Goal: Information Seeking & Learning: Learn about a topic

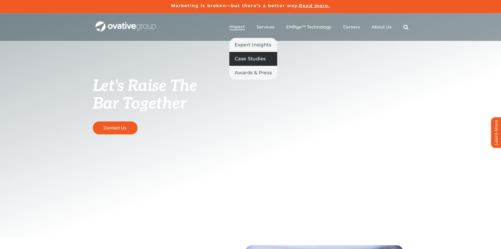
click at [239, 56] on span "Case Studies" at bounding box center [250, 58] width 31 height 7
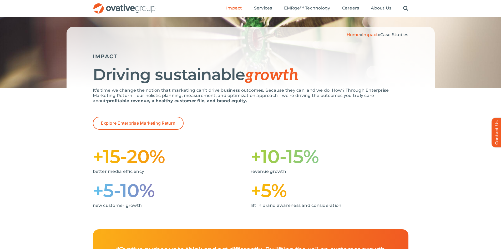
scroll to position [26, 0]
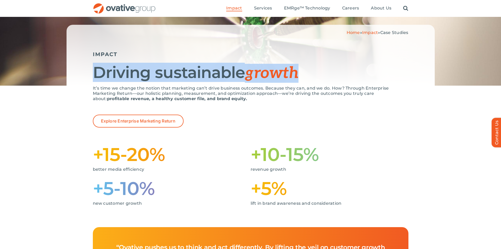
drag, startPoint x: 94, startPoint y: 79, endPoint x: 302, endPoint y: 78, distance: 207.9
click at [302, 78] on div "Home » Impact » Case Studies IMPACT Driving sustainable growth" at bounding box center [251, 55] width 368 height 61
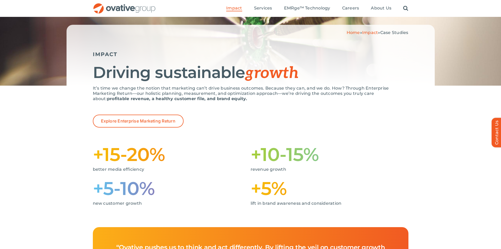
click at [223, 94] on p "It’s time we change the notion that marketing can’t drive business outcomes. Be…" at bounding box center [251, 94] width 316 height 16
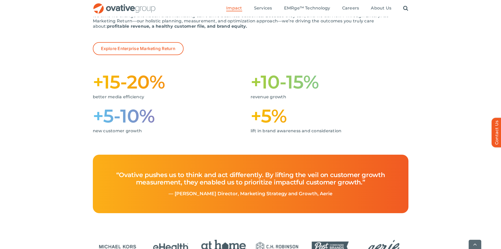
scroll to position [105, 0]
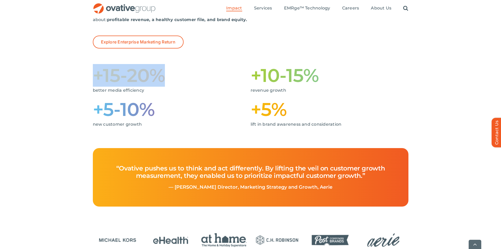
drag, startPoint x: 93, startPoint y: 77, endPoint x: 186, endPoint y: 77, distance: 92.6
click at [186, 77] on h1 "+15-20%" at bounding box center [172, 75] width 158 height 17
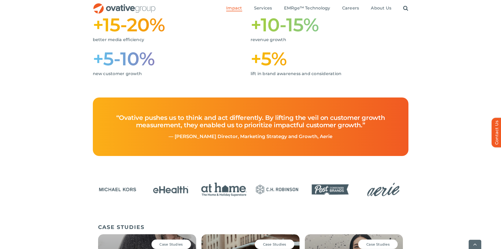
scroll to position [158, 0]
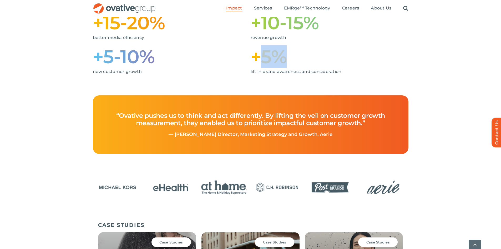
drag, startPoint x: 260, startPoint y: 61, endPoint x: 297, endPoint y: 61, distance: 37.4
click at [297, 61] on h1 "+5%" at bounding box center [330, 56] width 158 height 17
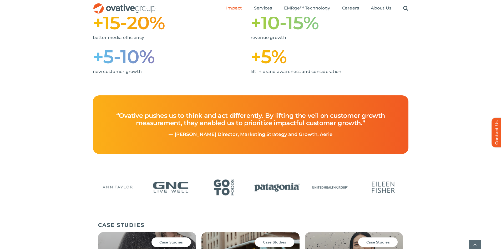
click at [269, 89] on div "It’s time we change the notion that marketing can’t drive business outcomes. Be…" at bounding box center [250, 24] width 501 height 141
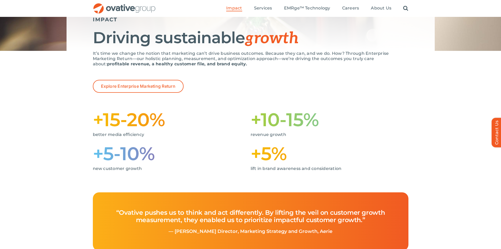
scroll to position [53, 0]
